Goal: Task Accomplishment & Management: Use online tool/utility

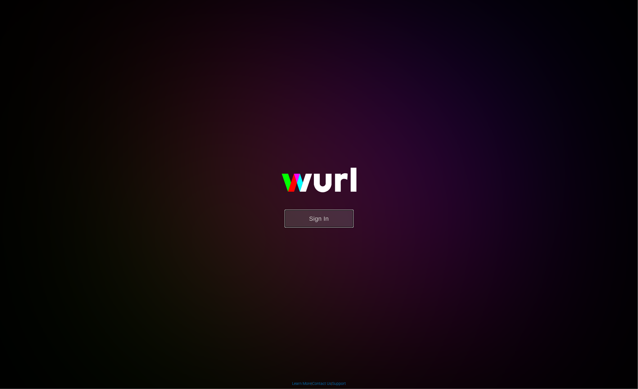
click at [303, 218] on button "Sign In" at bounding box center [319, 219] width 69 height 18
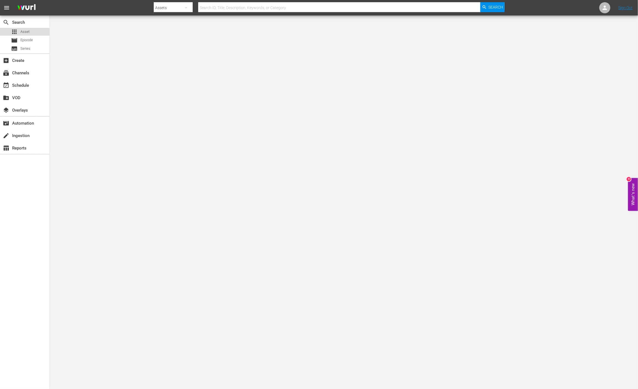
click at [30, 33] on div "apps Asset" at bounding box center [24, 32] width 49 height 8
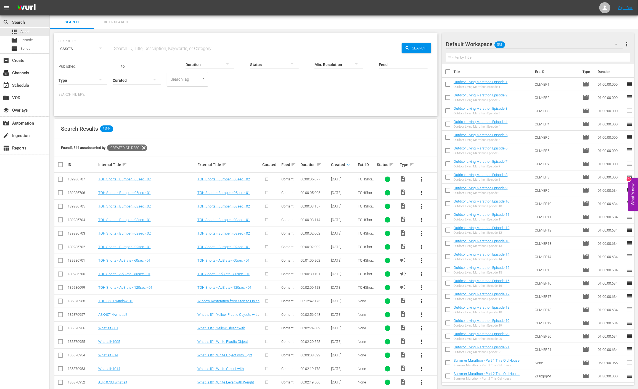
click at [617, 44] on icon "button" at bounding box center [616, 44] width 7 height 7
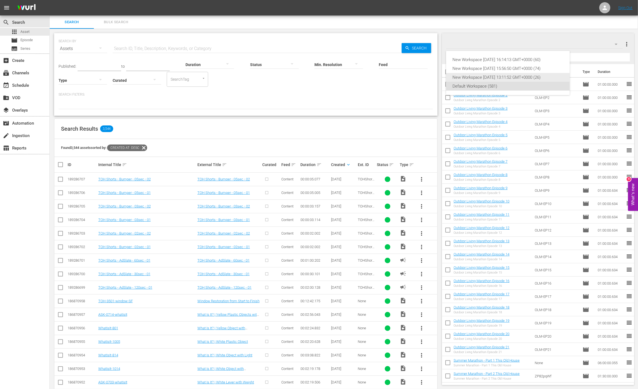
click at [521, 74] on div "New Workspace Fri Aug 08 2025 13:11:52 GMT+0000 (26)" at bounding box center [508, 77] width 110 height 9
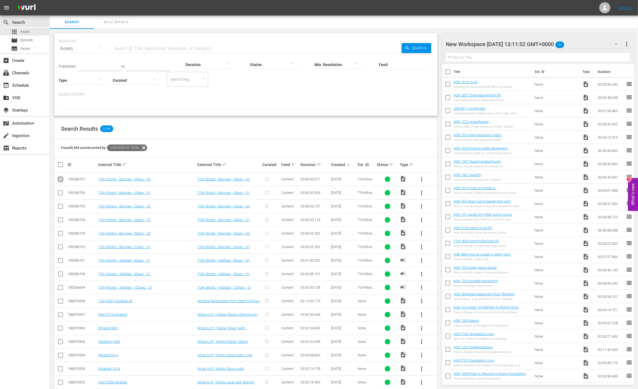
click at [61, 180] on input "checkbox" at bounding box center [60, 180] width 7 height 7
checkbox input "true"
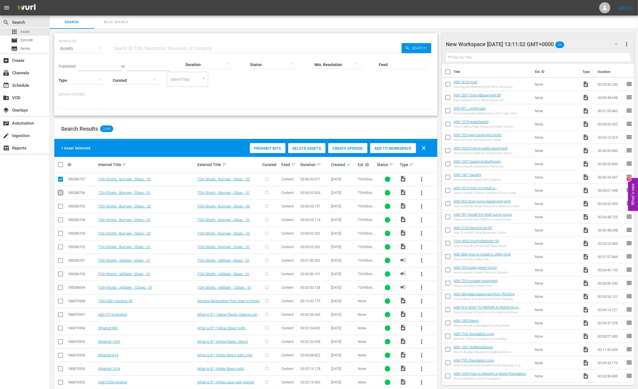
click at [61, 191] on input "checkbox" at bounding box center [60, 194] width 7 height 7
checkbox input "true"
click at [61, 205] on input "checkbox" at bounding box center [60, 207] width 7 height 7
checkbox input "true"
click at [61, 220] on input "checkbox" at bounding box center [60, 221] width 7 height 7
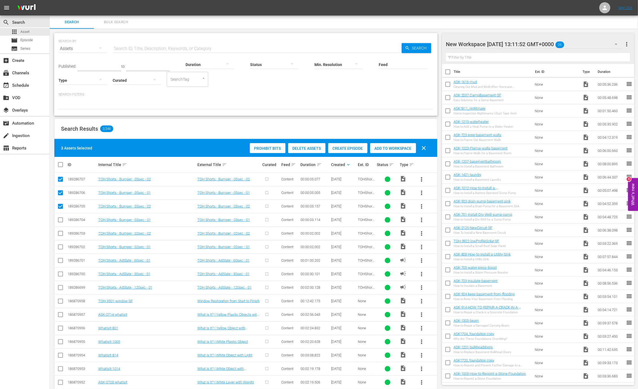
checkbox input "true"
click at [60, 233] on input "checkbox" at bounding box center [60, 234] width 7 height 7
checkbox input "true"
click at [60, 250] on input "checkbox" at bounding box center [60, 248] width 7 height 7
checkbox input "true"
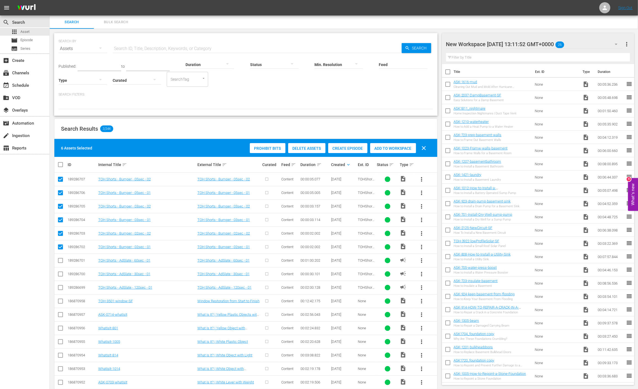
click at [61, 259] on input "checkbox" at bounding box center [60, 261] width 7 height 7
checkbox input "true"
click at [617, 45] on icon "button" at bounding box center [616, 44] width 7 height 7
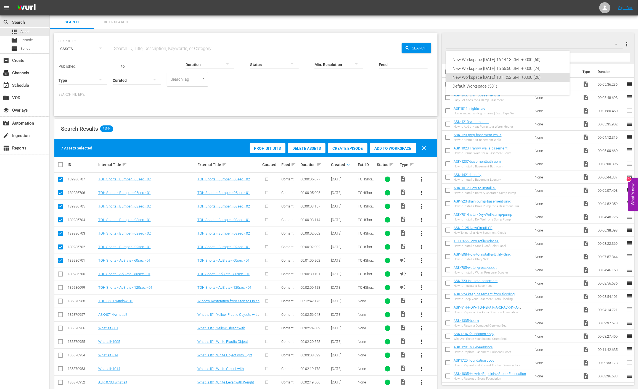
click at [608, 39] on div "New Workspace Fri Aug 08 2025 16:14:13 GMT+0000 (60) New Workspace Fri Aug 08 2…" at bounding box center [319, 194] width 638 height 389
click at [626, 46] on span "more_vert" at bounding box center [626, 44] width 7 height 7
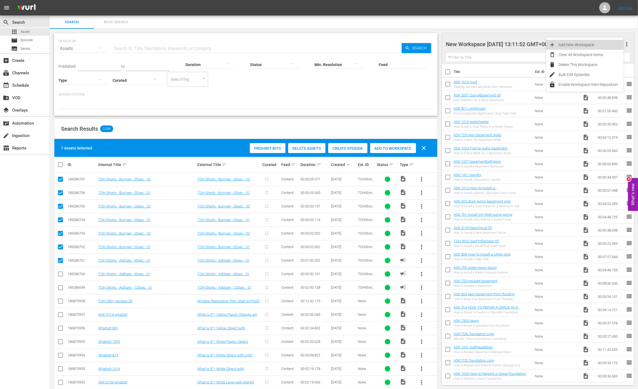
click at [600, 46] on div "Add New Workspace" at bounding box center [591, 45] width 65 height 10
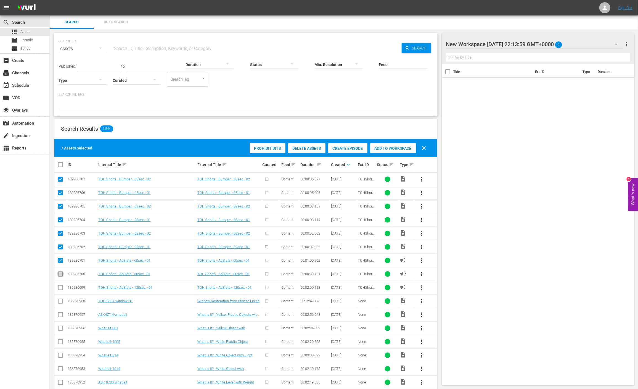
click at [60, 274] on input "checkbox" at bounding box center [60, 275] width 7 height 7
checkbox input "true"
click at [60, 288] on input "checkbox" at bounding box center [60, 288] width 7 height 7
checkbox input "true"
click at [390, 147] on span "Add to Workspace" at bounding box center [393, 148] width 46 height 4
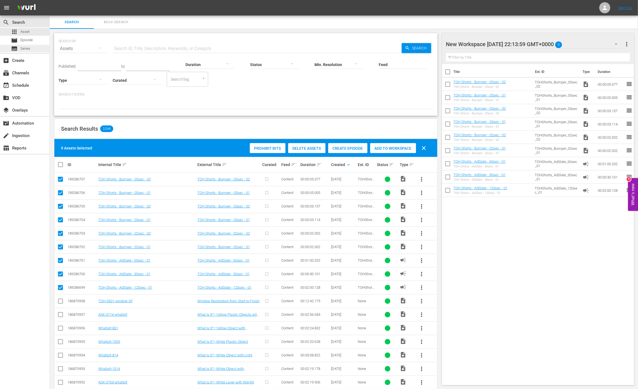
click at [26, 51] on span "Series" at bounding box center [25, 49] width 10 height 6
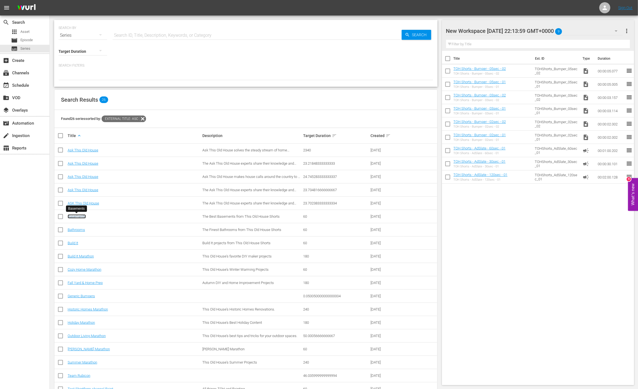
click at [76, 215] on link "Basements" at bounding box center [77, 216] width 18 height 4
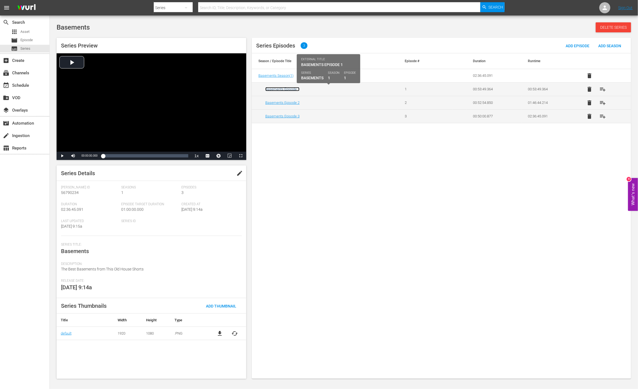
click at [279, 89] on link "Basements Episode 1" at bounding box center [282, 89] width 34 height 4
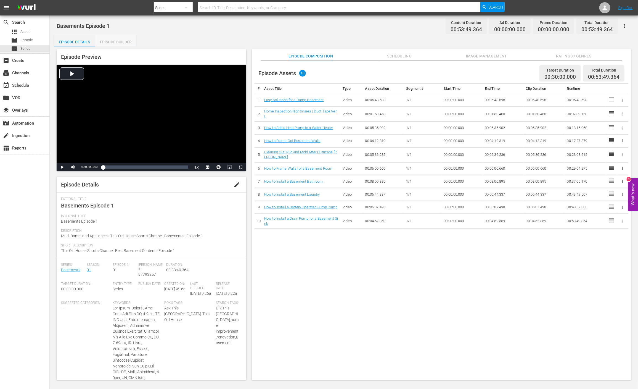
click at [111, 44] on div "Episode Builder" at bounding box center [115, 41] width 41 height 13
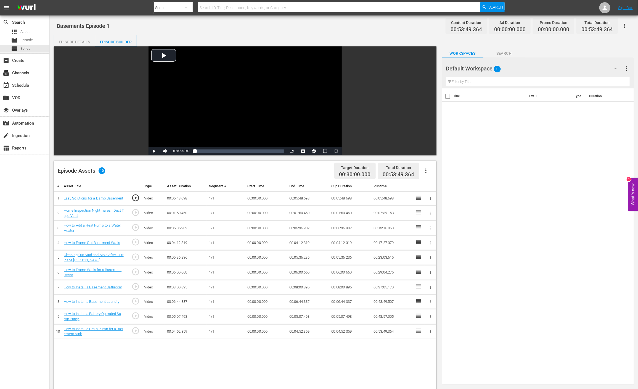
click at [616, 72] on icon "button" at bounding box center [615, 68] width 7 height 7
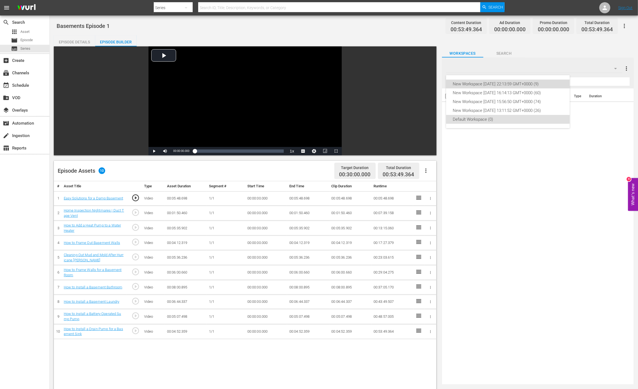
click at [544, 86] on div "New Workspace Sun Aug 10 2025 22:13:59 GMT+0000 (9)" at bounding box center [508, 84] width 110 height 9
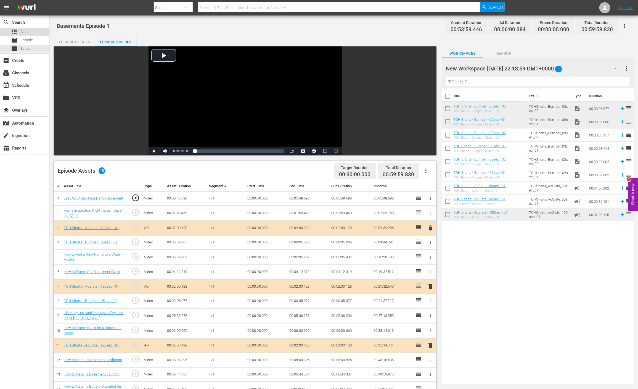
click at [19, 35] on div "apps Asset" at bounding box center [20, 32] width 18 height 8
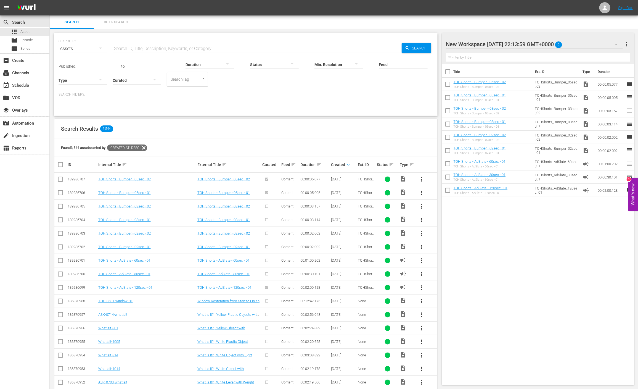
click at [143, 47] on input "text" at bounding box center [257, 48] width 289 height 13
type input "black"
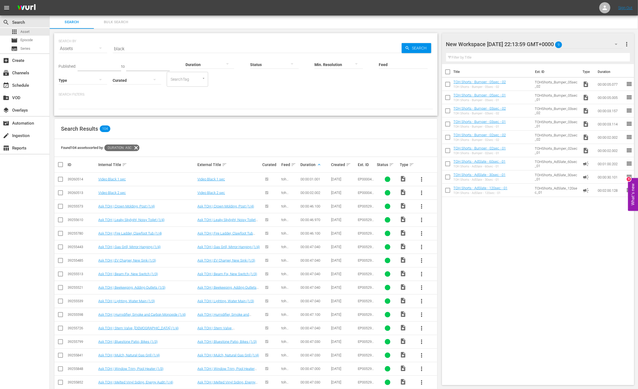
click at [60, 179] on input "checkbox" at bounding box center [60, 180] width 7 height 7
checkbox input "true"
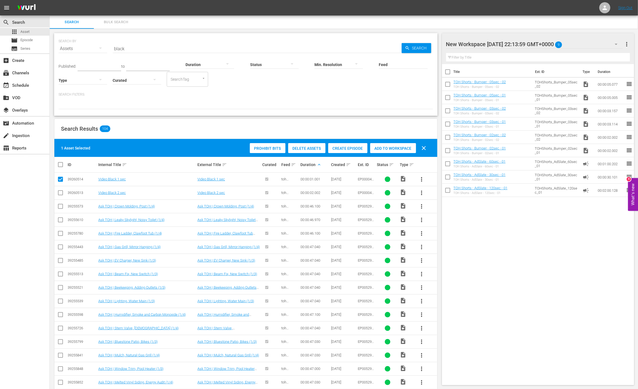
click at [60, 193] on input "checkbox" at bounding box center [60, 194] width 7 height 7
checkbox input "true"
click at [391, 148] on span "Add to Workspace" at bounding box center [393, 148] width 46 height 4
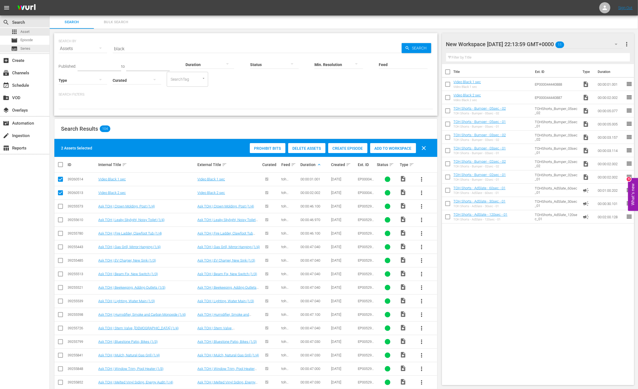
click at [25, 51] on span "Series" at bounding box center [25, 49] width 10 height 6
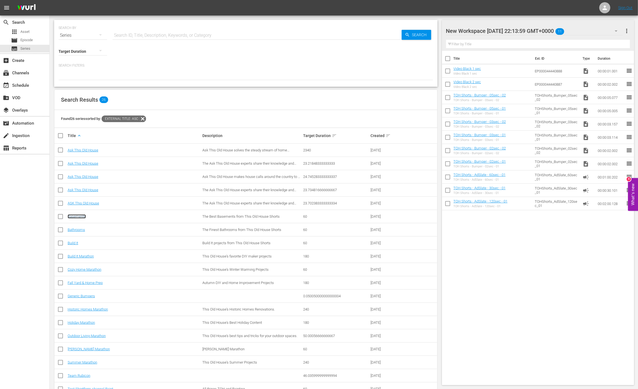
click at [81, 217] on link "Basements" at bounding box center [77, 216] width 18 height 4
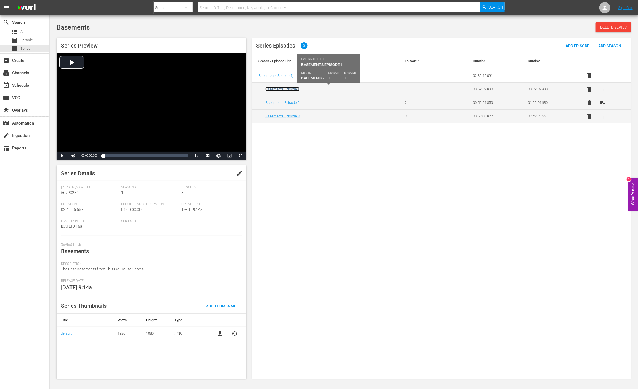
click at [276, 88] on link "Basements Episode 1" at bounding box center [282, 89] width 34 height 4
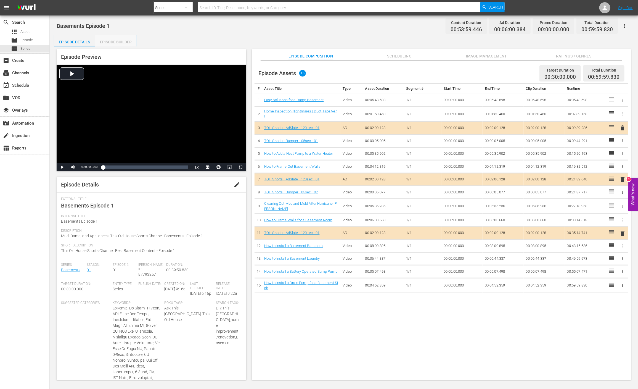
click at [111, 42] on div "Episode Builder" at bounding box center [115, 41] width 41 height 13
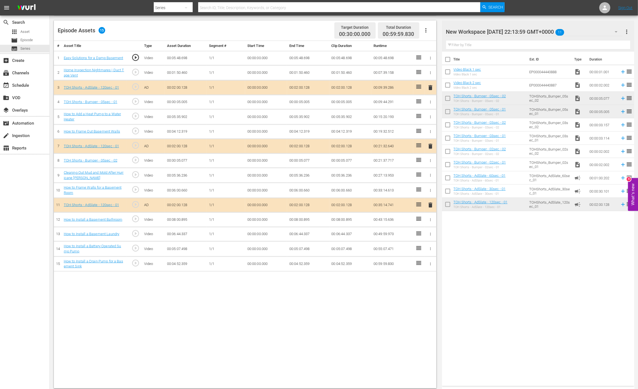
scroll to position [143, 0]
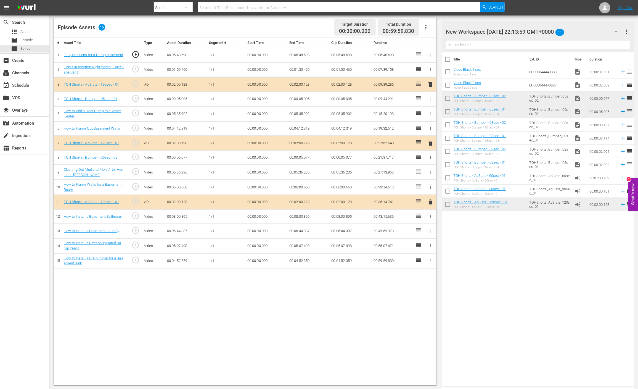
click at [302, 165] on td "00:05:36.236" at bounding box center [308, 172] width 42 height 15
click at [431, 157] on icon "button" at bounding box center [430, 157] width 1 height 3
click at [414, 174] on span "DELETE ASSET" at bounding box center [413, 175] width 34 height 5
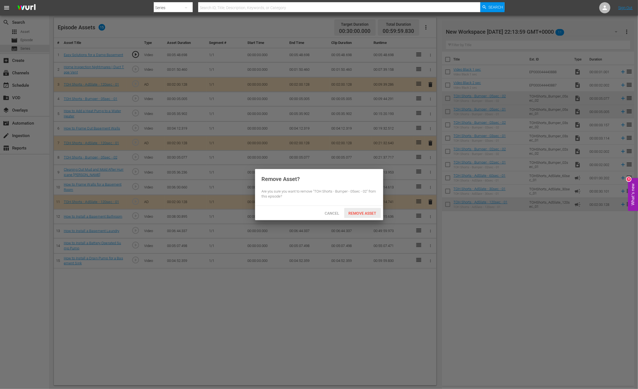
click at [363, 213] on span "Remove Asset" at bounding box center [362, 213] width 37 height 4
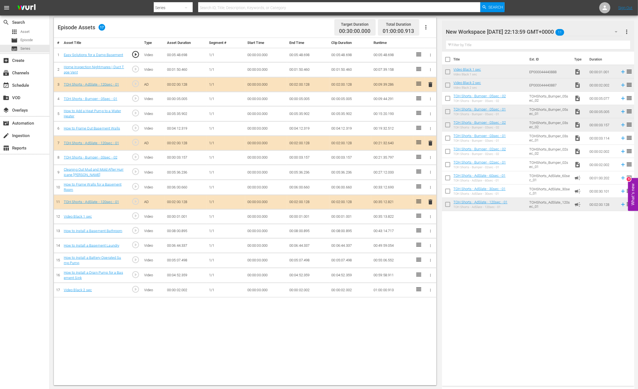
click at [301, 286] on td "00:00:02.002" at bounding box center [308, 290] width 42 height 15
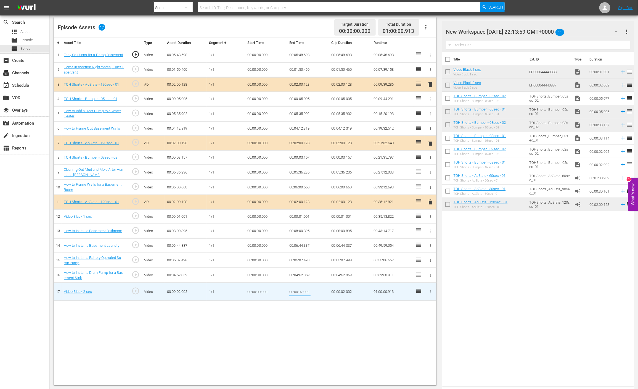
click at [301, 292] on input "00:00:02.002" at bounding box center [299, 291] width 21 height 13
click at [302, 291] on input "00:00:02.002" at bounding box center [299, 291] width 21 height 13
click at [302, 290] on input "00:00:02.002" at bounding box center [299, 291] width 21 height 13
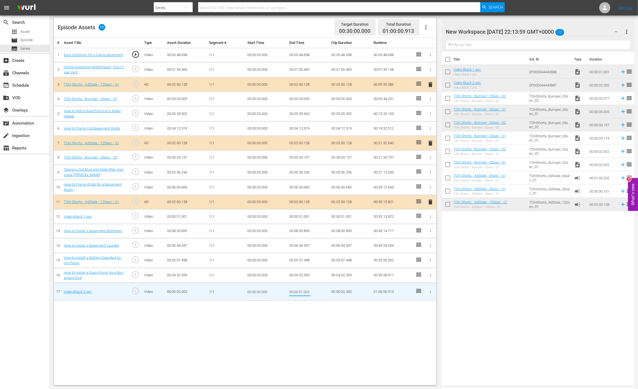
drag, startPoint x: 304, startPoint y: 290, endPoint x: 310, endPoint y: 291, distance: 6.5
click at [310, 291] on input "00:00:01.002" at bounding box center [299, 291] width 21 height 13
click at [309, 291] on input "00:00:01.002" at bounding box center [299, 291] width 21 height 13
drag, startPoint x: 307, startPoint y: 290, endPoint x: 312, endPoint y: 291, distance: 4.8
click at [312, 291] on td "00:00:01.002" at bounding box center [308, 292] width 42 height 18
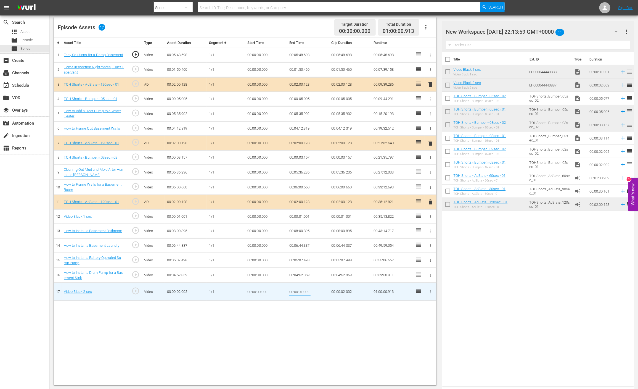
click at [306, 287] on input "00:00:01.002" at bounding box center [299, 291] width 21 height 13
drag, startPoint x: 306, startPoint y: 290, endPoint x: 312, endPoint y: 290, distance: 5.5
click at [312, 290] on td "00:00:01.002" at bounding box center [308, 292] width 42 height 18
type input "00:00:01.087"
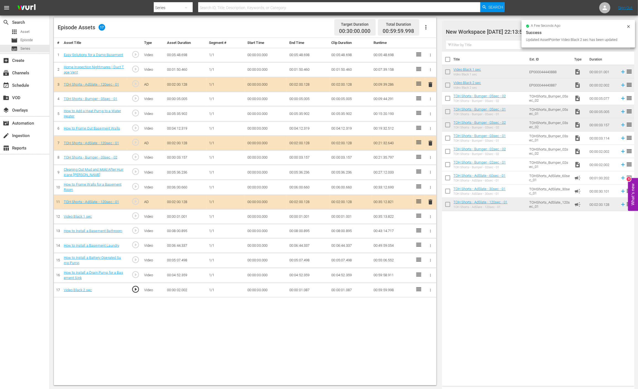
click at [305, 287] on td "00:00:01.087" at bounding box center [308, 290] width 42 height 15
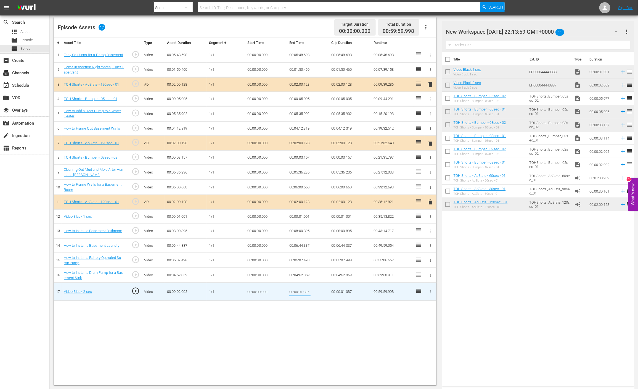
click at [310, 287] on input "00:00:01.087" at bounding box center [299, 291] width 21 height 13
drag, startPoint x: 307, startPoint y: 288, endPoint x: 314, endPoint y: 288, distance: 7.2
click at [314, 288] on td "00:00:01.087" at bounding box center [308, 292] width 42 height 18
type input "00:00:01.089"
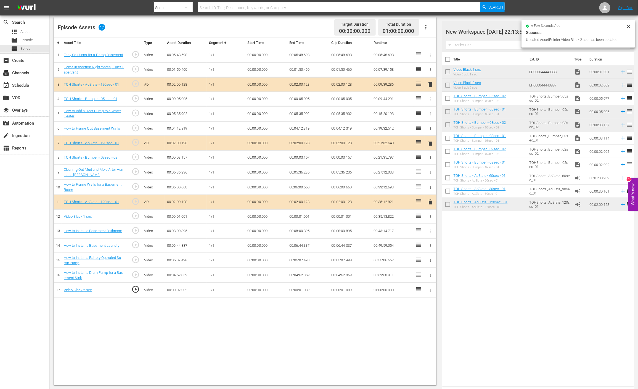
click at [289, 308] on div "# Asset Title Type Asset Duration Segment # Start Time End Time Clip Duration R…" at bounding box center [245, 211] width 383 height 347
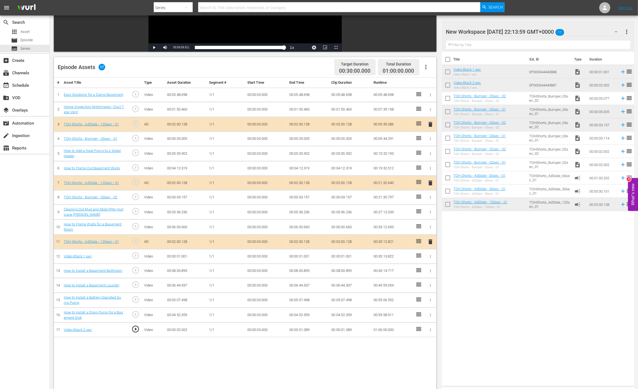
scroll to position [105, 0]
